Goal: Find contact information: Find contact information

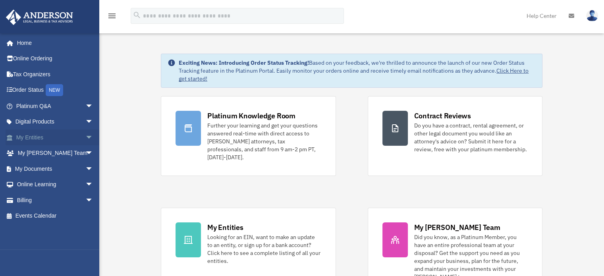
click at [51, 136] on link "My Entities arrow_drop_down" at bounding box center [56, 138] width 100 height 16
click at [32, 138] on link "My Entities arrow_drop_down" at bounding box center [56, 138] width 100 height 16
click at [85, 135] on span "arrow_drop_down" at bounding box center [93, 138] width 16 height 16
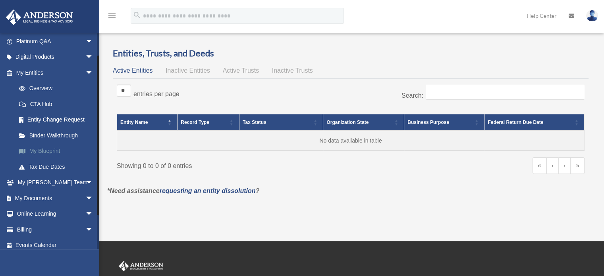
scroll to position [70, 0]
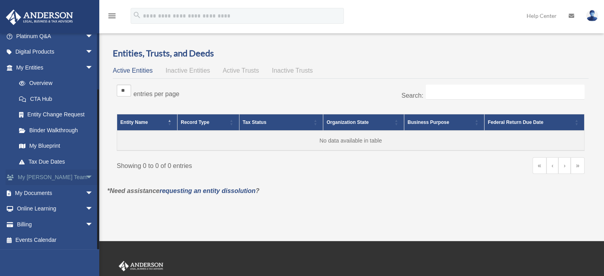
click at [85, 176] on span "arrow_drop_down" at bounding box center [93, 178] width 16 height 16
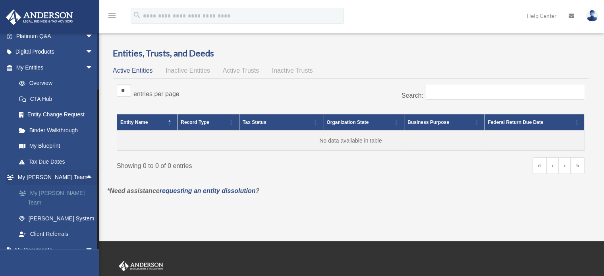
click at [47, 192] on link "My [PERSON_NAME] Team" at bounding box center [58, 197] width 94 height 25
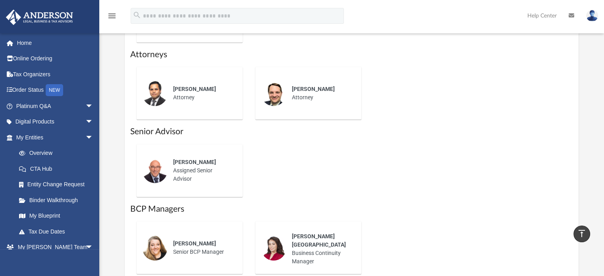
scroll to position [477, 0]
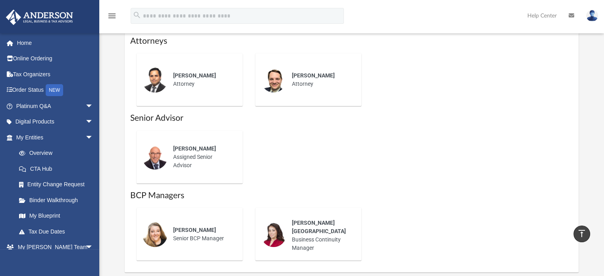
click at [294, 238] on div "[PERSON_NAME] Business Continuity Manager" at bounding box center [321, 235] width 70 height 44
click at [203, 230] on span "[PERSON_NAME]" at bounding box center [194, 230] width 43 height 6
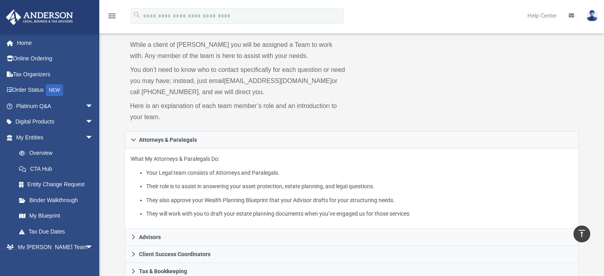
scroll to position [0, 0]
